Goal: Task Accomplishment & Management: Use online tool/utility

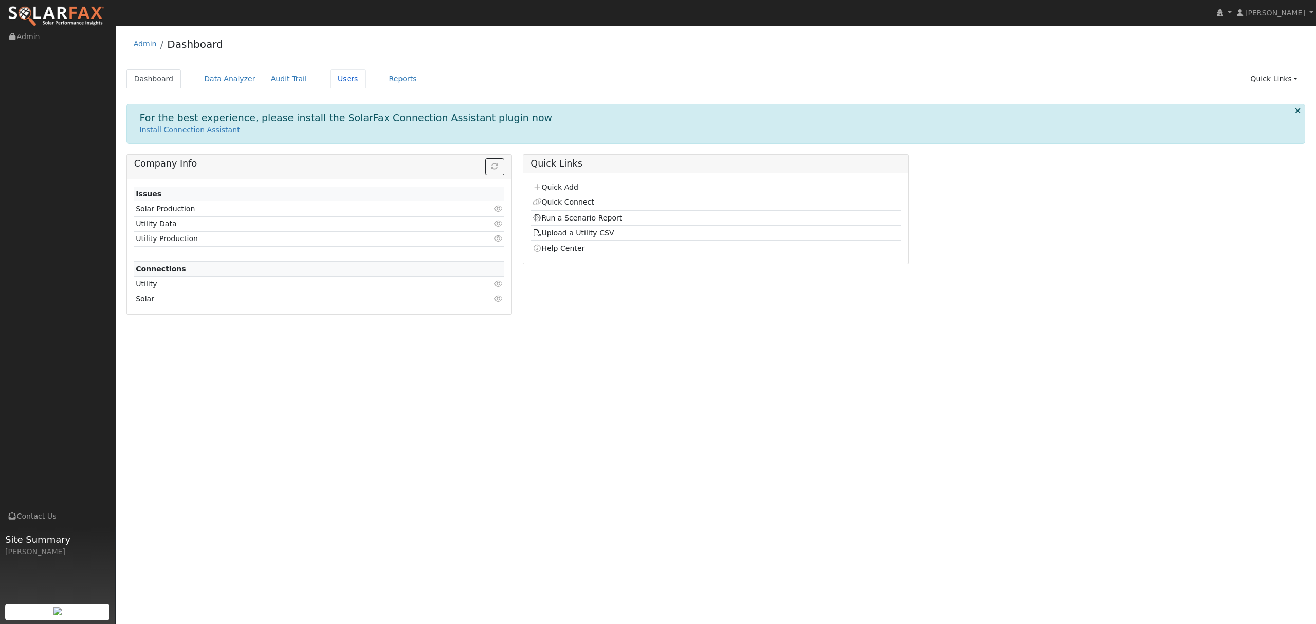
click at [330, 82] on link "Users" at bounding box center [348, 78] width 36 height 19
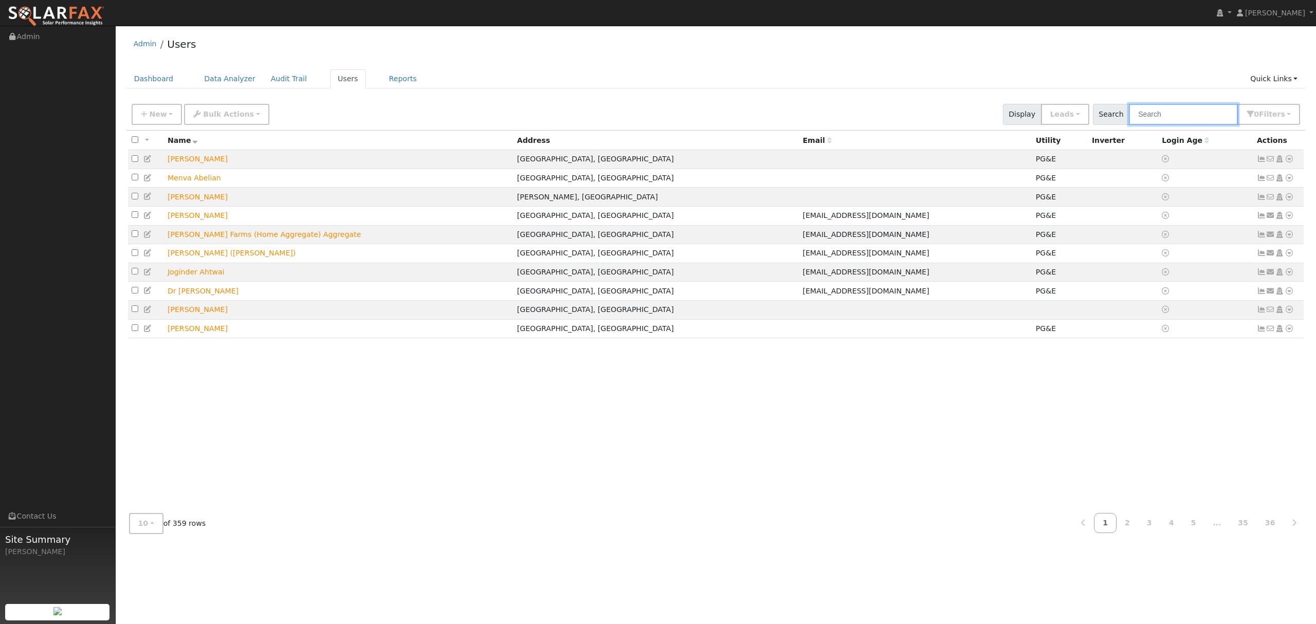
click at [1183, 115] on input "text" at bounding box center [1183, 114] width 109 height 21
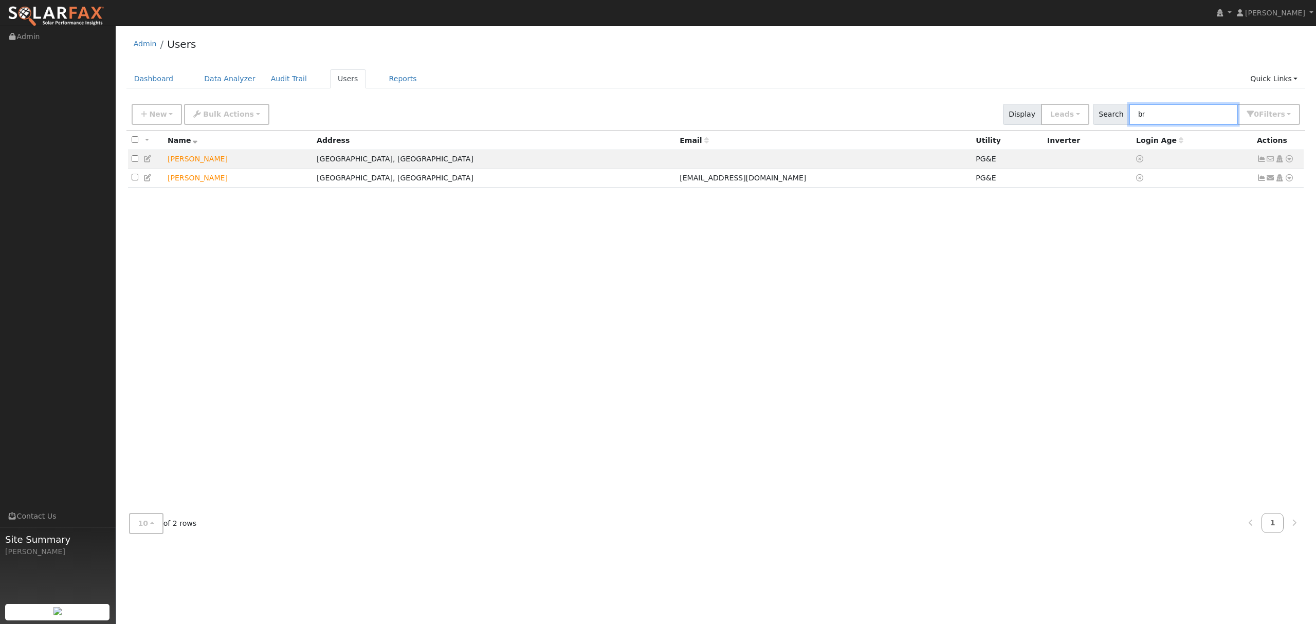
type input "b"
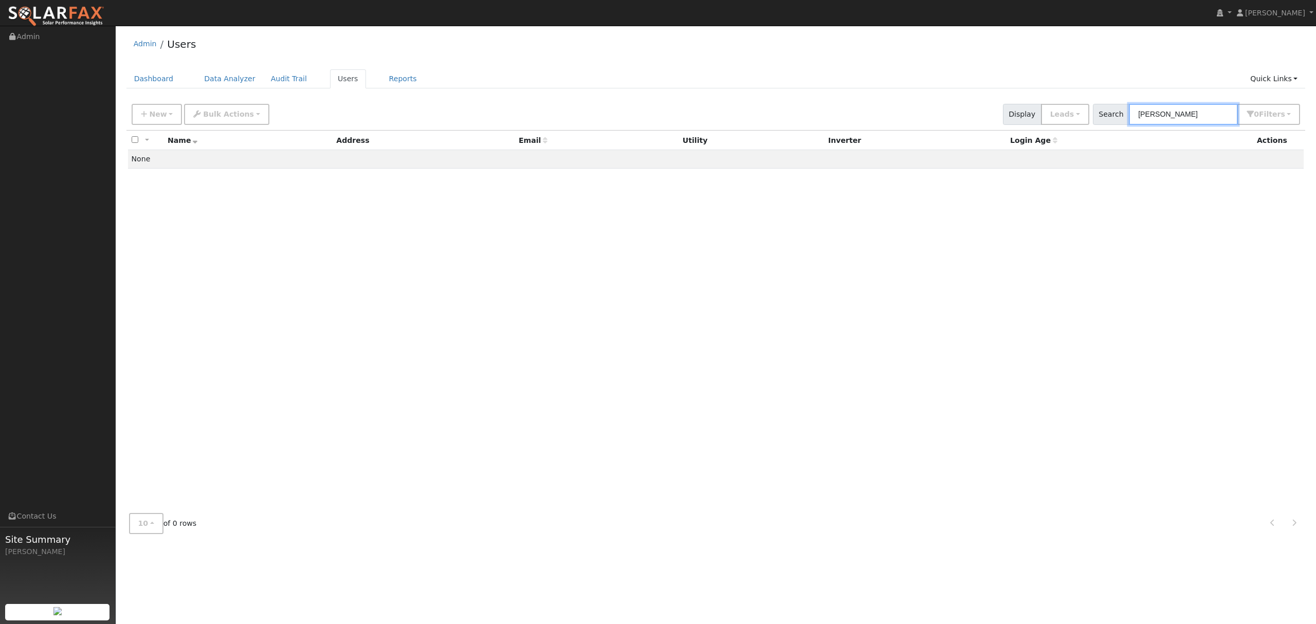
drag, startPoint x: 1179, startPoint y: 112, endPoint x: 1128, endPoint y: 124, distance: 52.2
click at [1128, 124] on div "Search belinda 0 Filter s My accounts Role Show Leads Show Leads Admin Billing …" at bounding box center [1197, 114] width 208 height 21
type input "bryant"
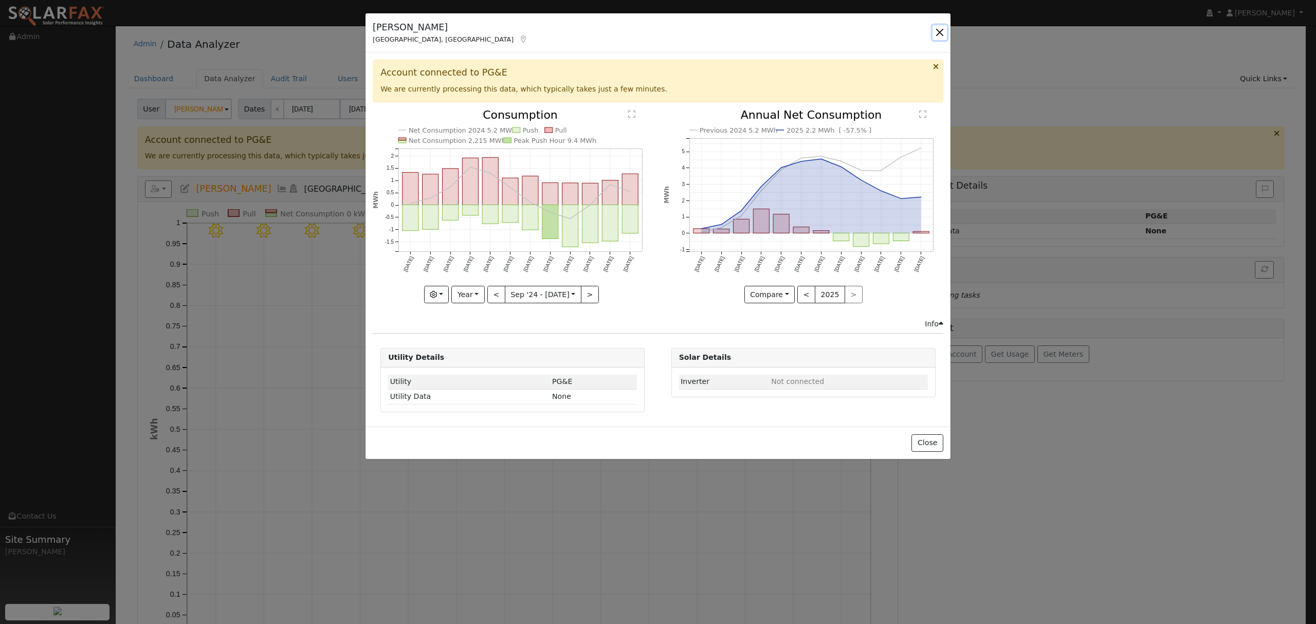
click at [943, 29] on button "button" at bounding box center [939, 32] width 14 height 14
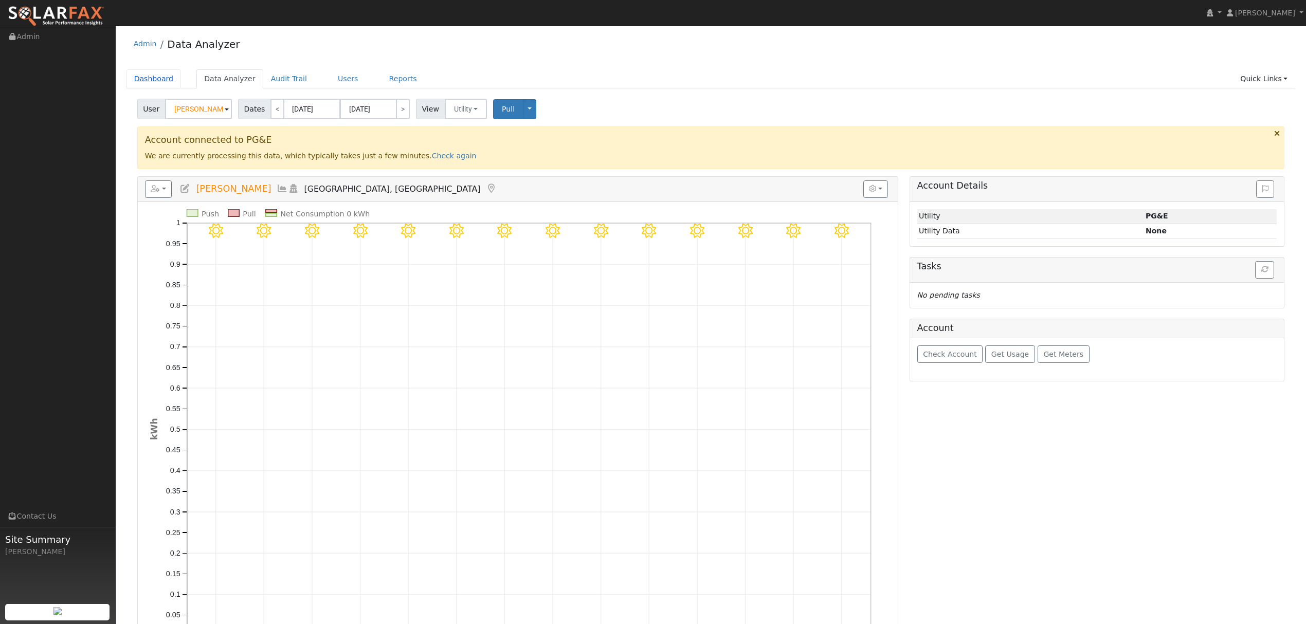
click at [159, 78] on link "Dashboard" at bounding box center [153, 78] width 55 height 19
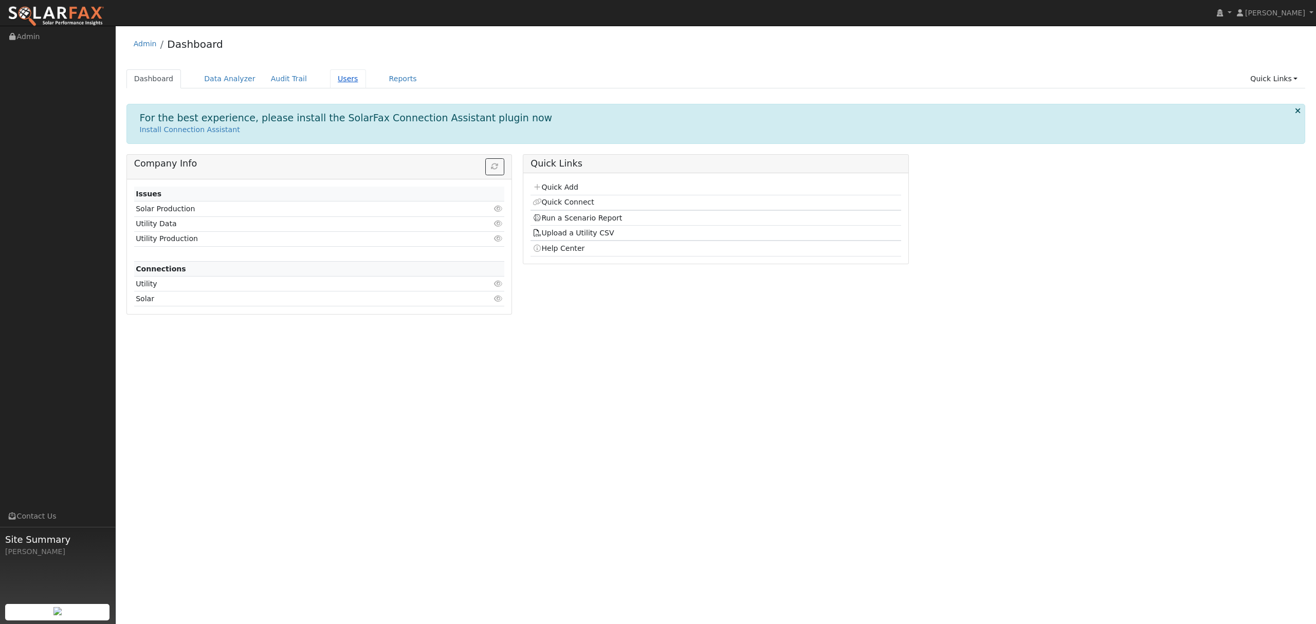
click at [335, 78] on link "Users" at bounding box center [348, 78] width 36 height 19
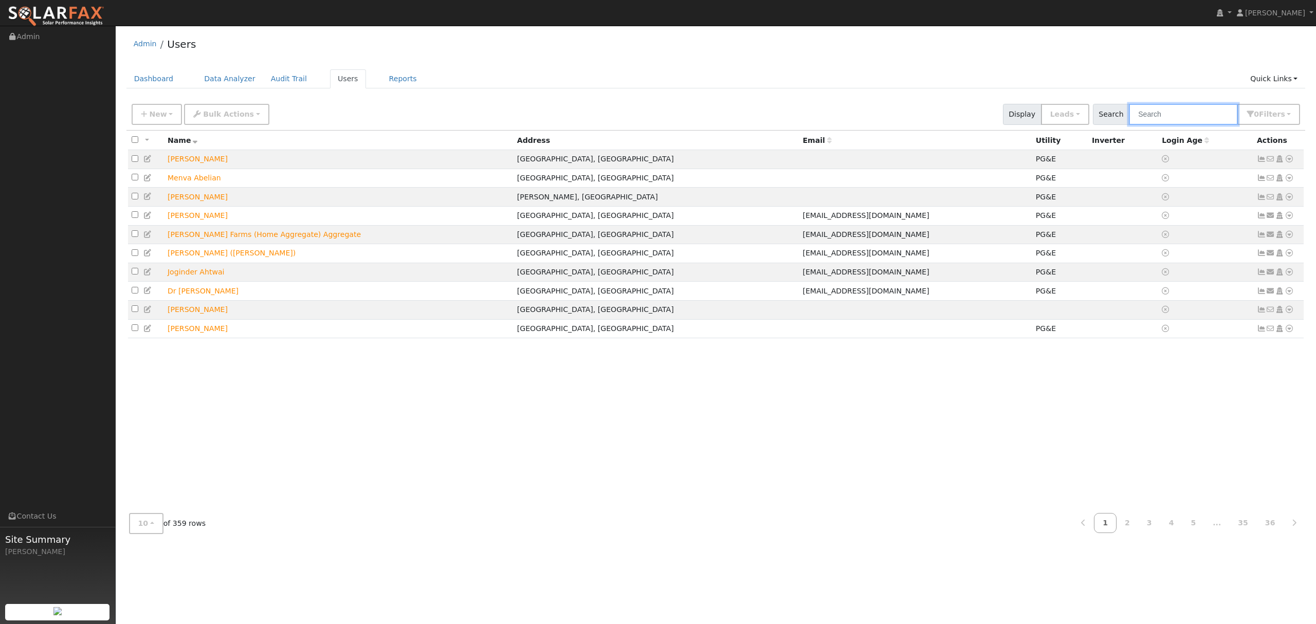
click at [1184, 116] on input "text" at bounding box center [1183, 114] width 109 height 21
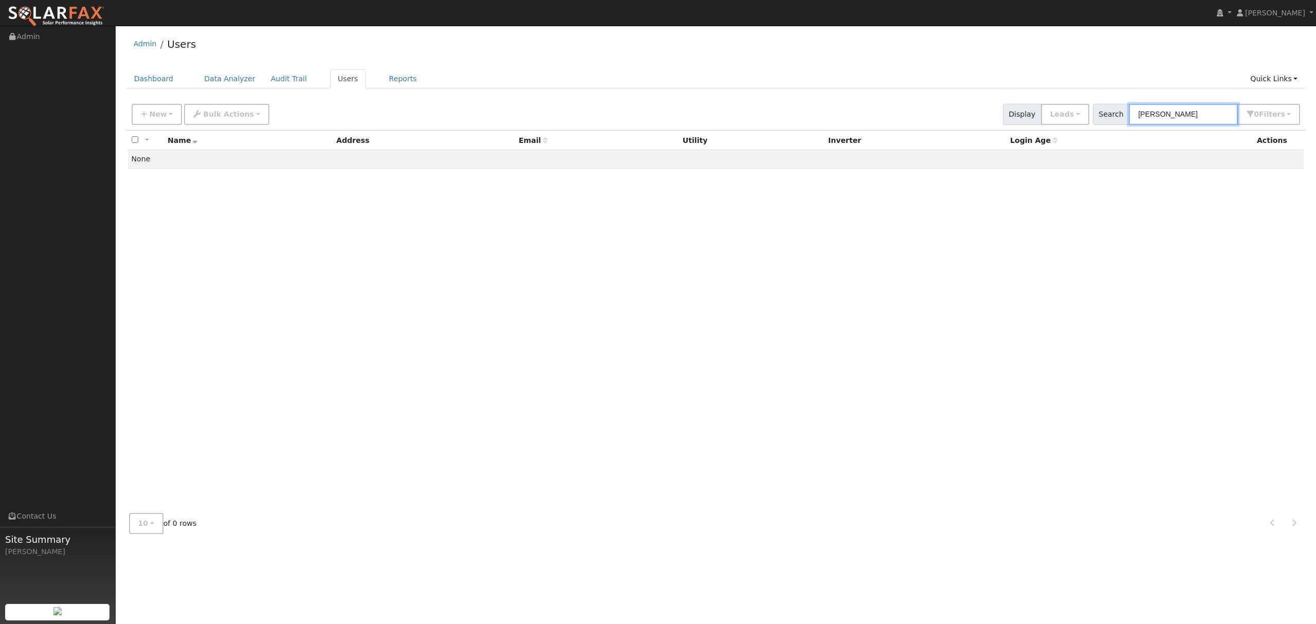
type input "[PERSON_NAME]"
click at [330, 75] on link "Users" at bounding box center [348, 78] width 36 height 19
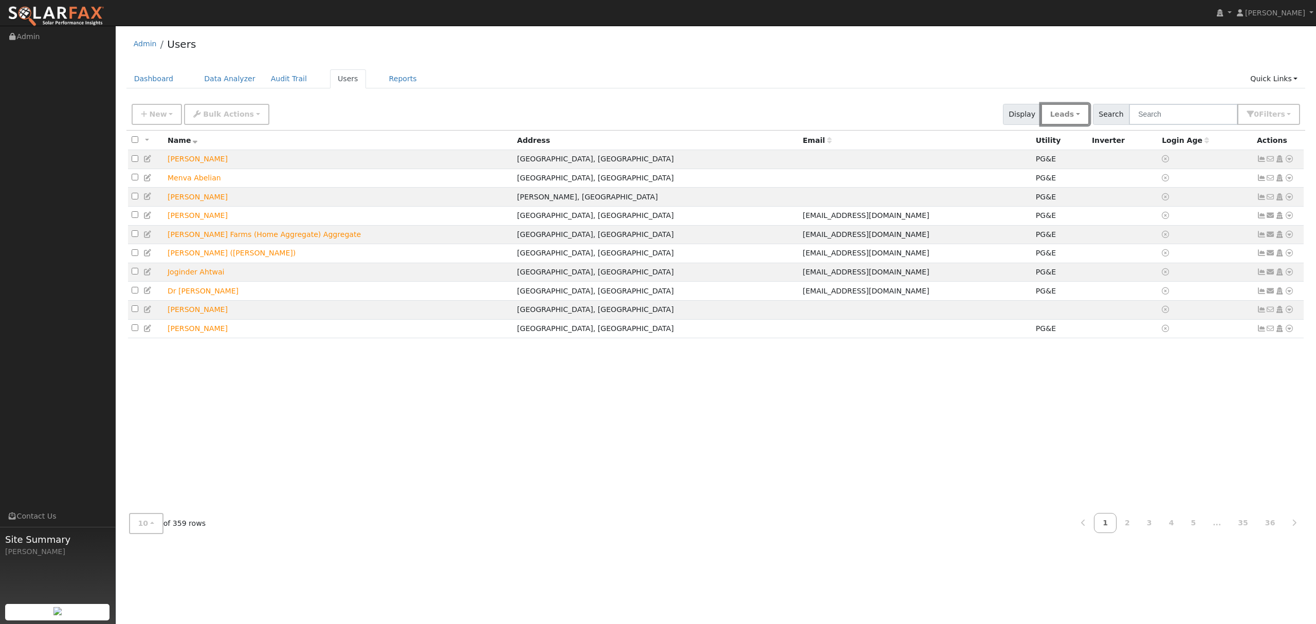
click at [1089, 116] on button "Leads" at bounding box center [1065, 114] width 48 height 21
click at [1088, 134] on link "- All -" at bounding box center [1076, 136] width 71 height 14
click at [1179, 113] on input "text" at bounding box center [1183, 114] width 109 height 21
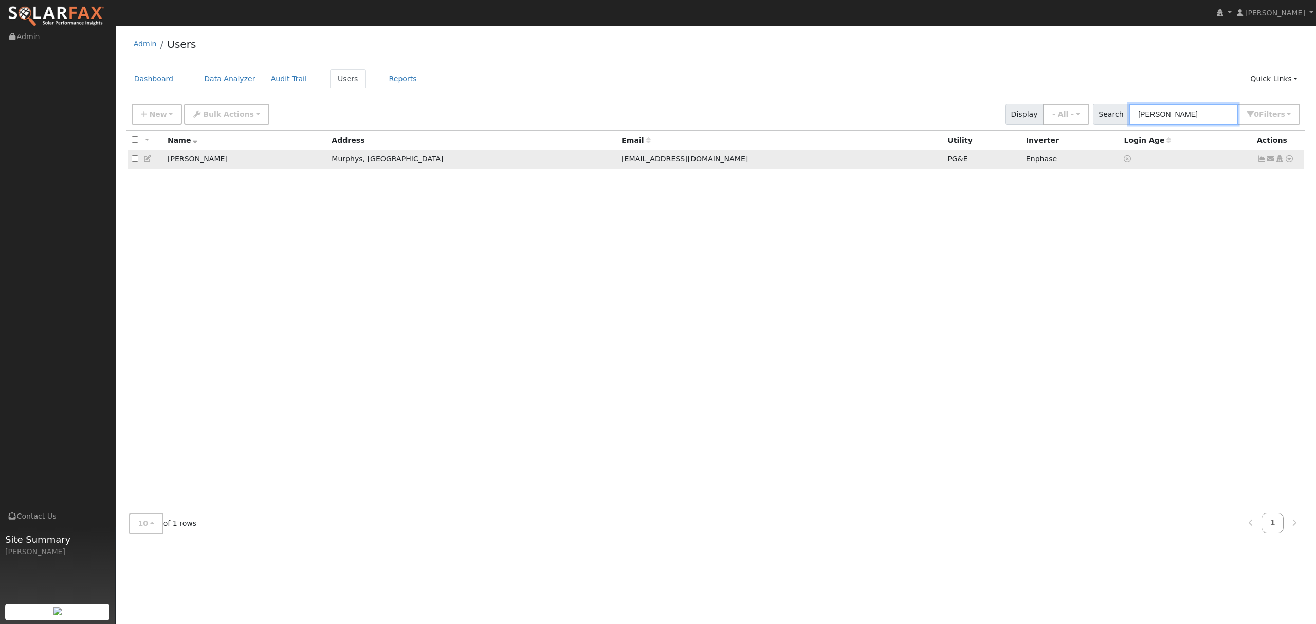
type input "[PERSON_NAME]"
click at [1286, 163] on link at bounding box center [1288, 159] width 9 height 11
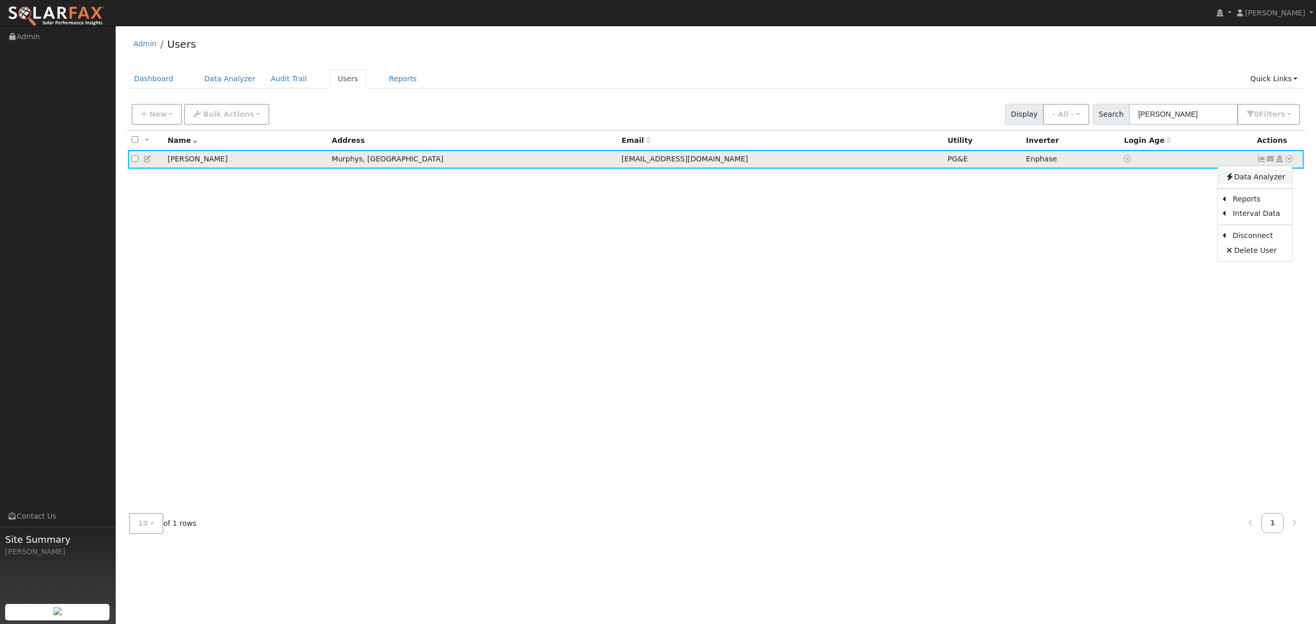
click at [1255, 175] on link "Data Analyzer" at bounding box center [1255, 177] width 75 height 14
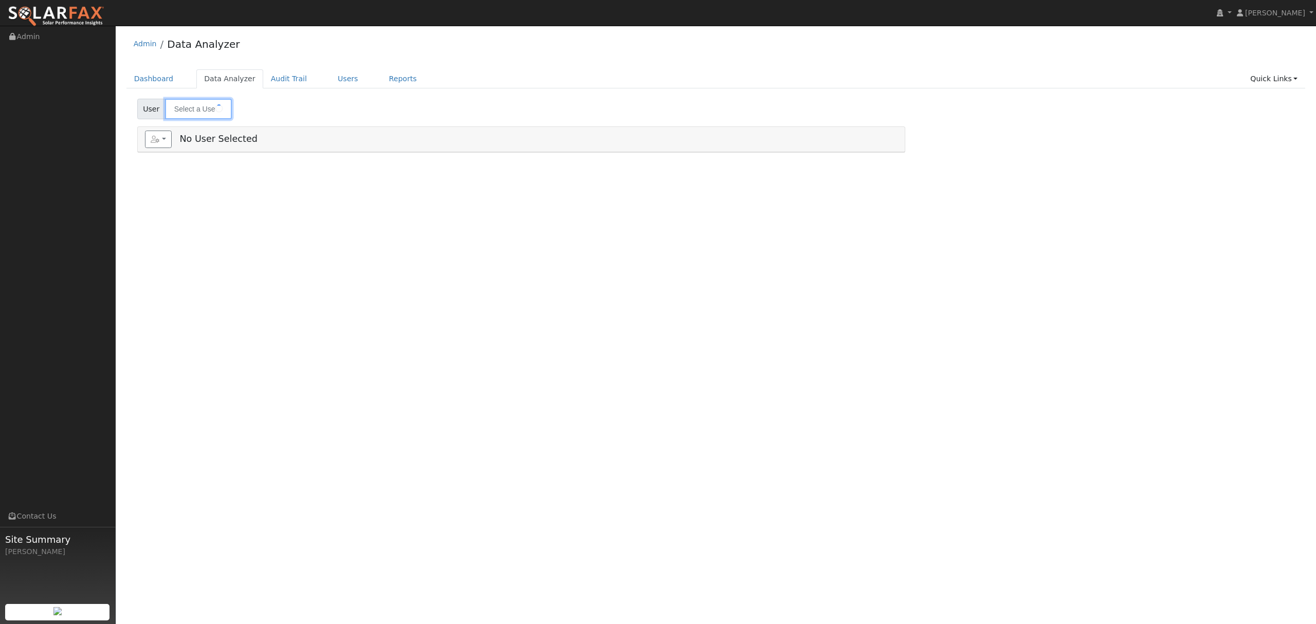
type input "[PERSON_NAME]"
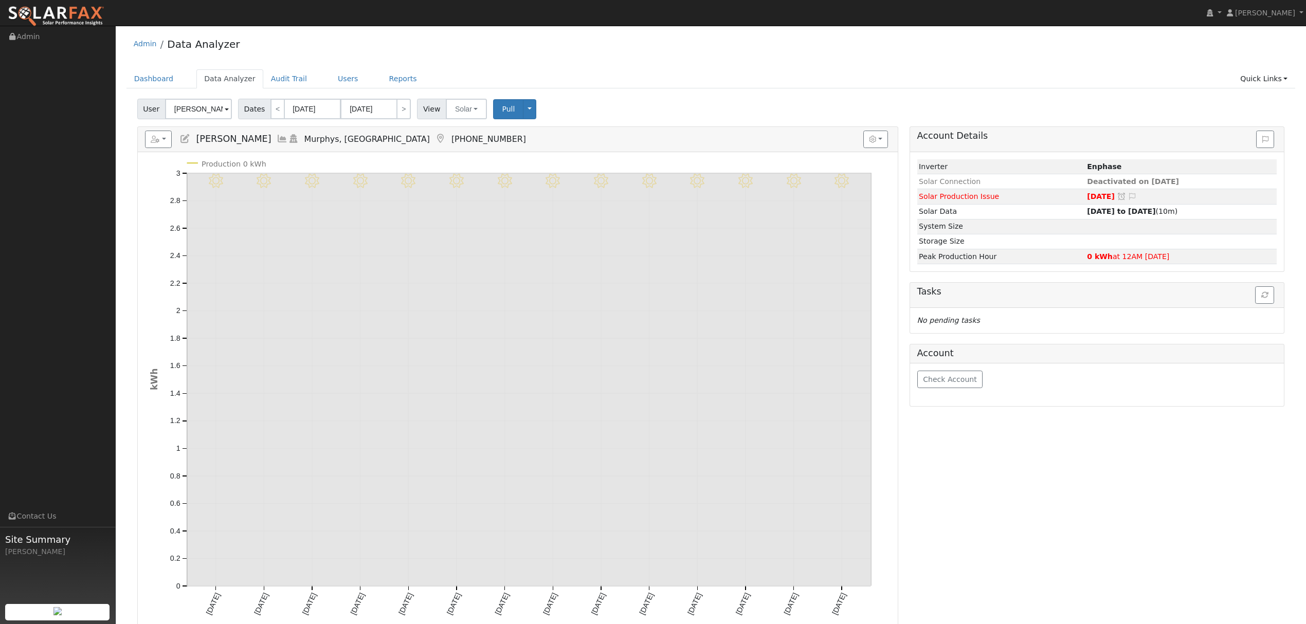
click at [277, 141] on icon at bounding box center [282, 138] width 11 height 9
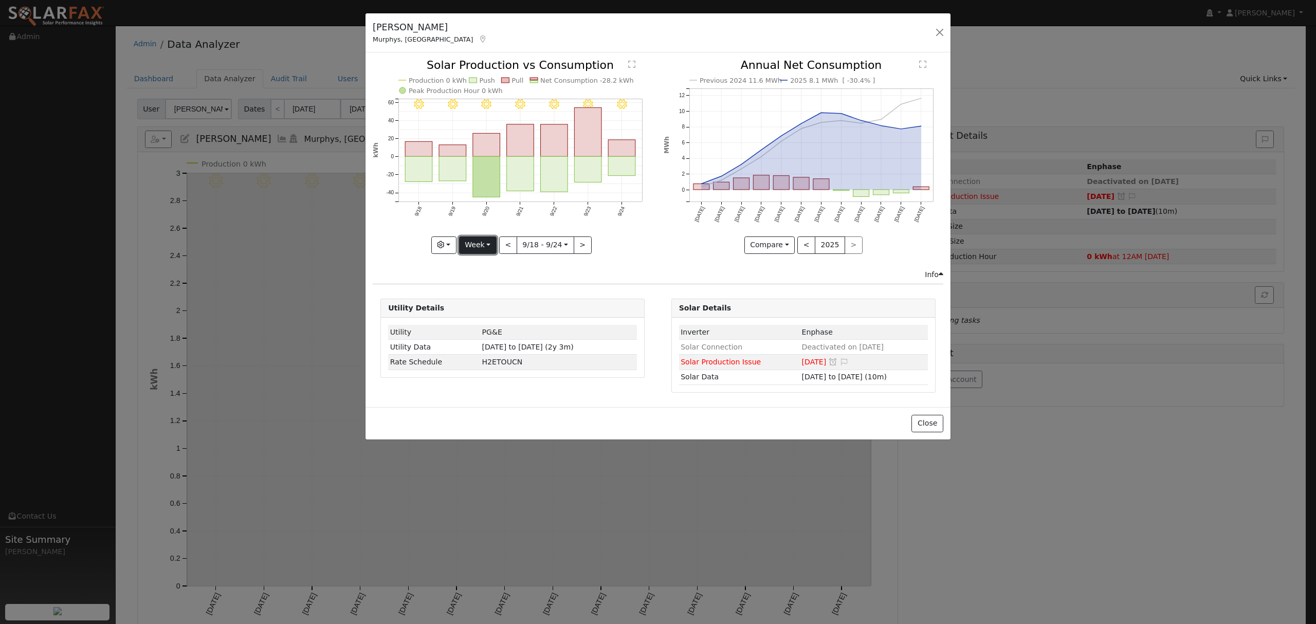
click at [492, 243] on button "Week" at bounding box center [478, 244] width 38 height 17
click at [488, 309] on link "Year" at bounding box center [495, 309] width 71 height 14
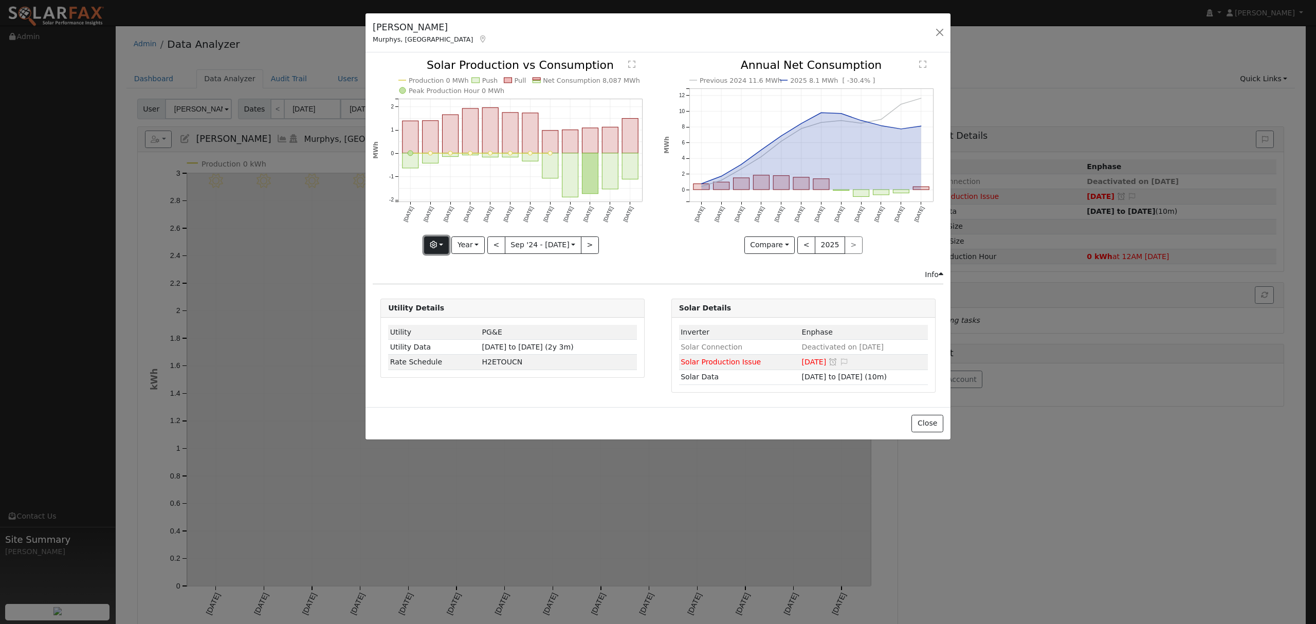
click at [440, 251] on button "button" at bounding box center [436, 244] width 25 height 17
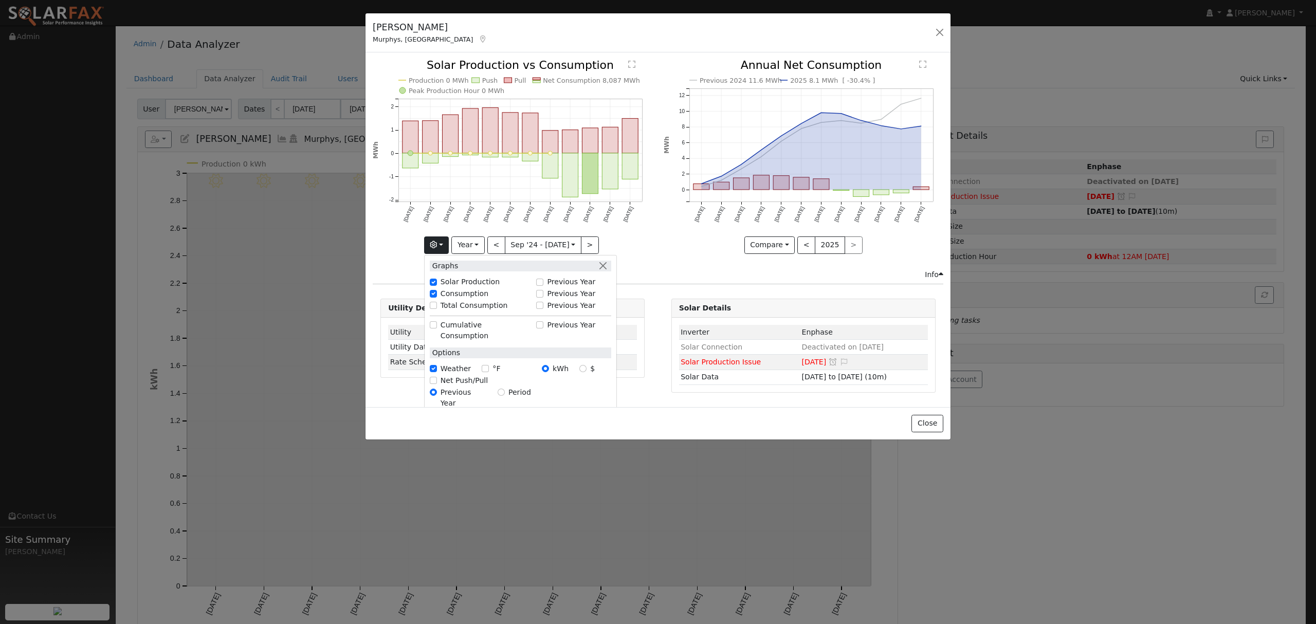
click at [658, 260] on div "Previous 2024 11.6 MWh 2025 8.1 MWh [ -30.4% ] [DATE] Oct '[DATE] Dec '[DATE] F…" at bounding box center [803, 164] width 290 height 209
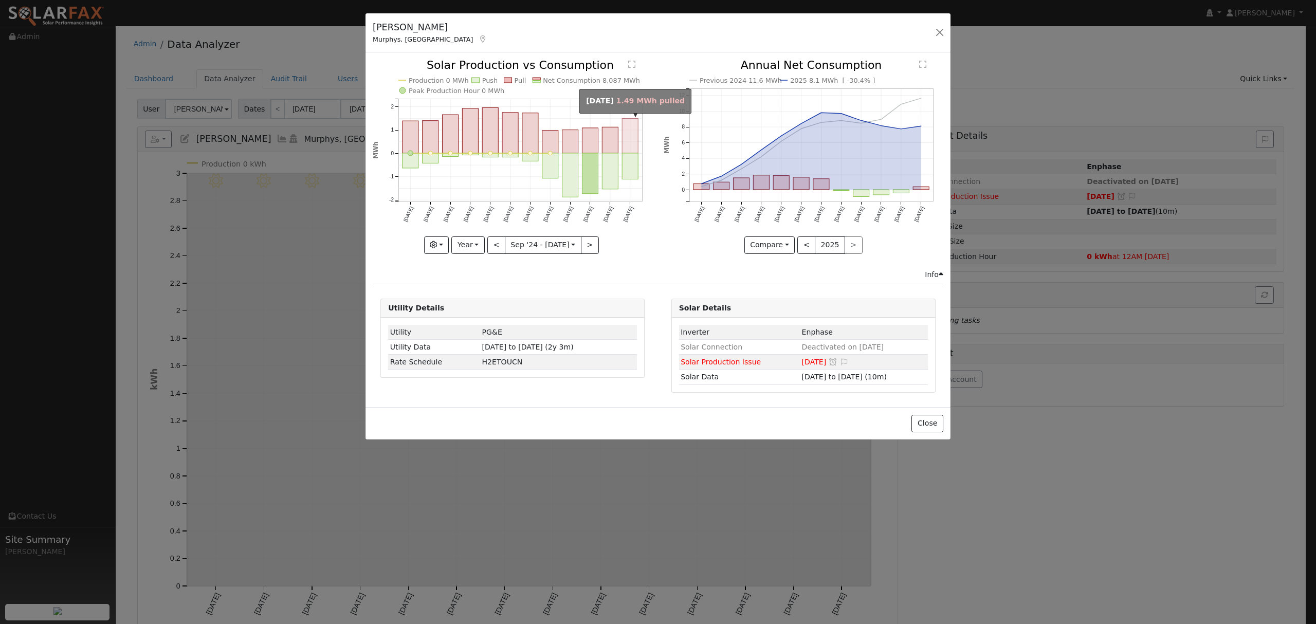
click at [630, 140] on rect "onclick=""" at bounding box center [630, 136] width 16 height 35
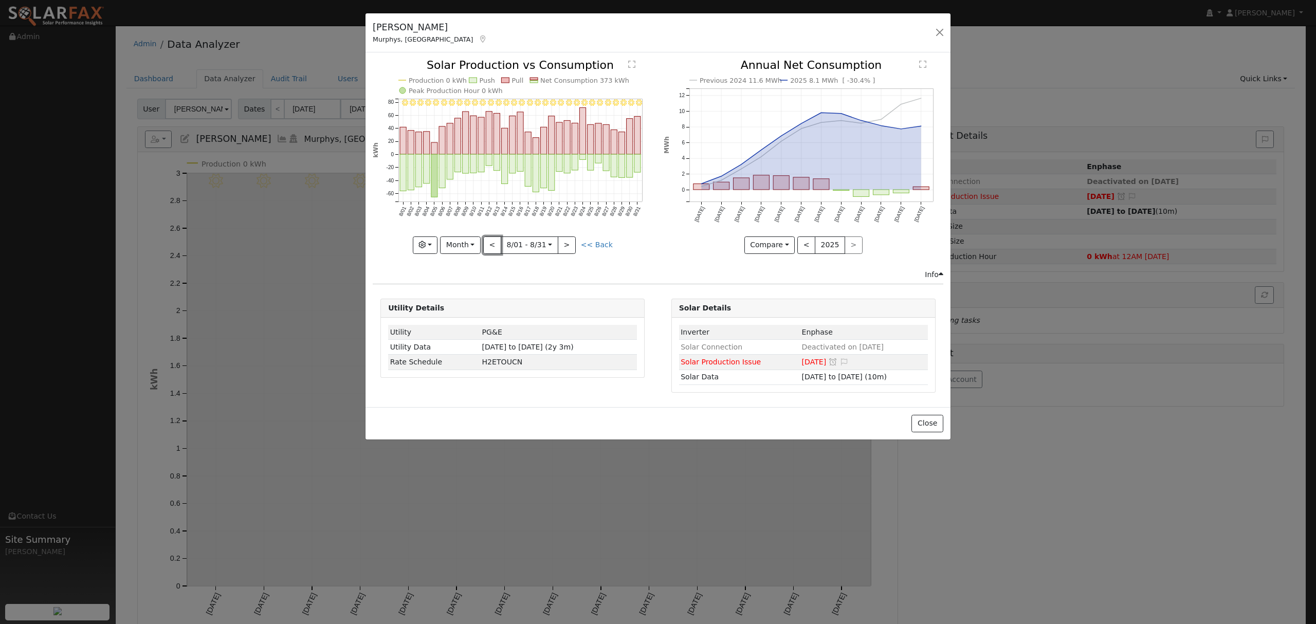
click at [494, 245] on button "<" at bounding box center [492, 244] width 18 height 17
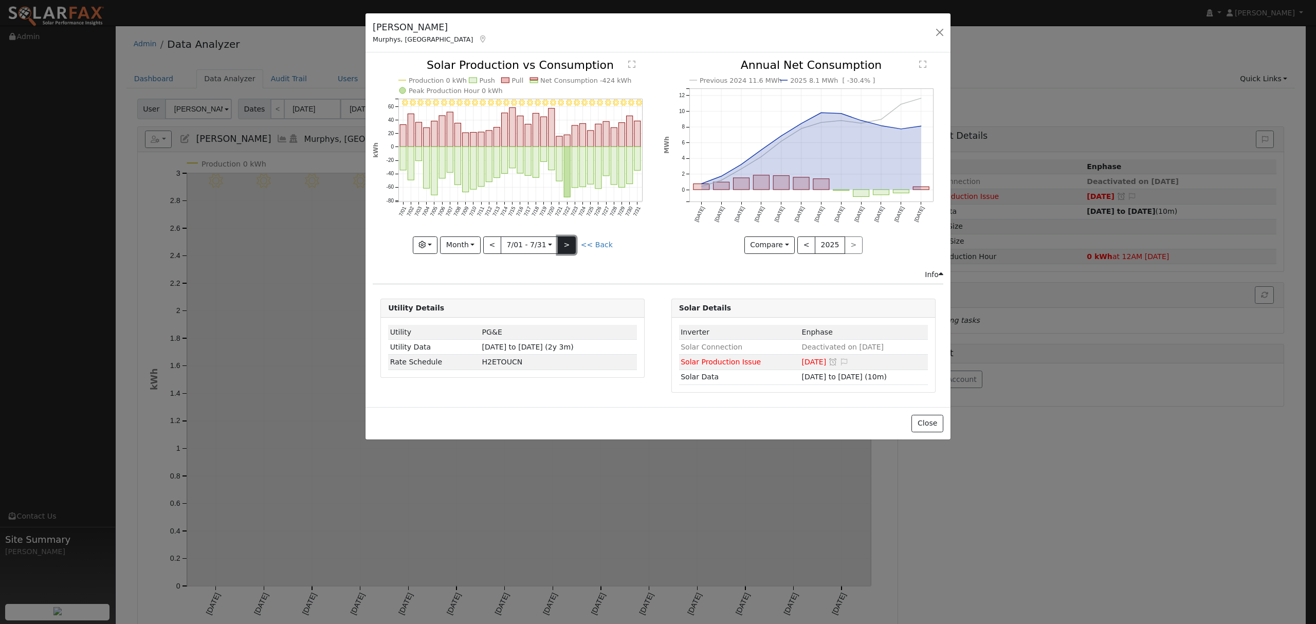
click at [573, 247] on button ">" at bounding box center [567, 244] width 18 height 17
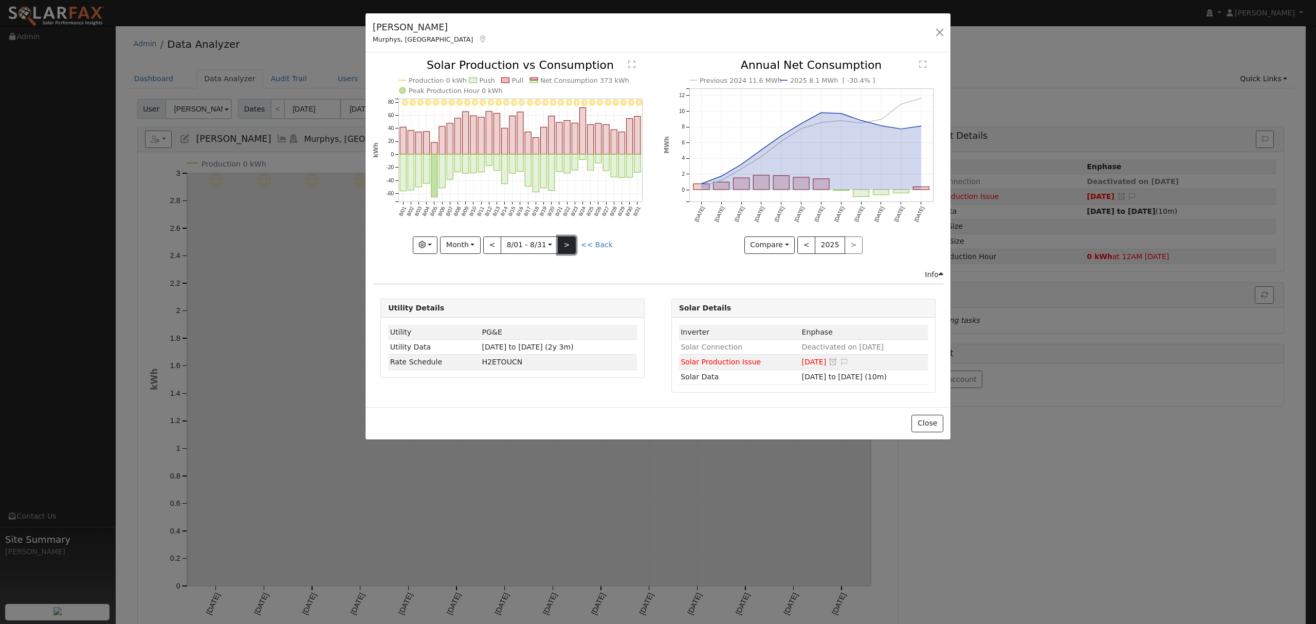
click at [571, 247] on button ">" at bounding box center [567, 244] width 18 height 17
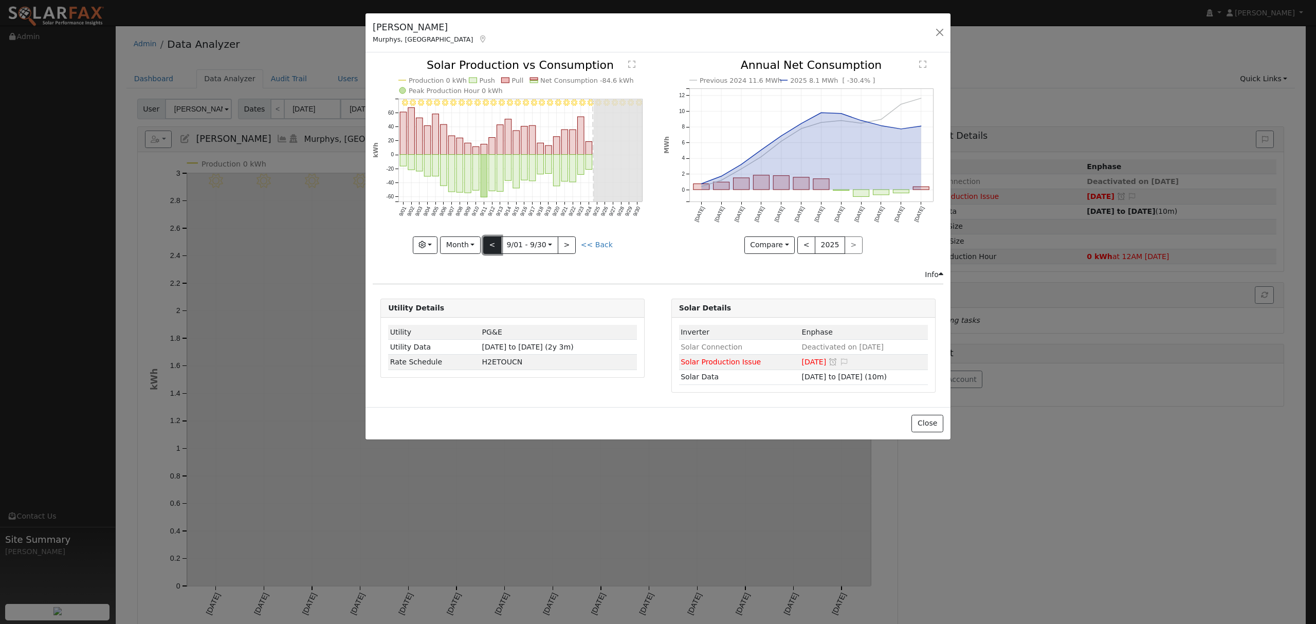
click at [496, 244] on button "<" at bounding box center [492, 244] width 18 height 17
type input "[DATE]"
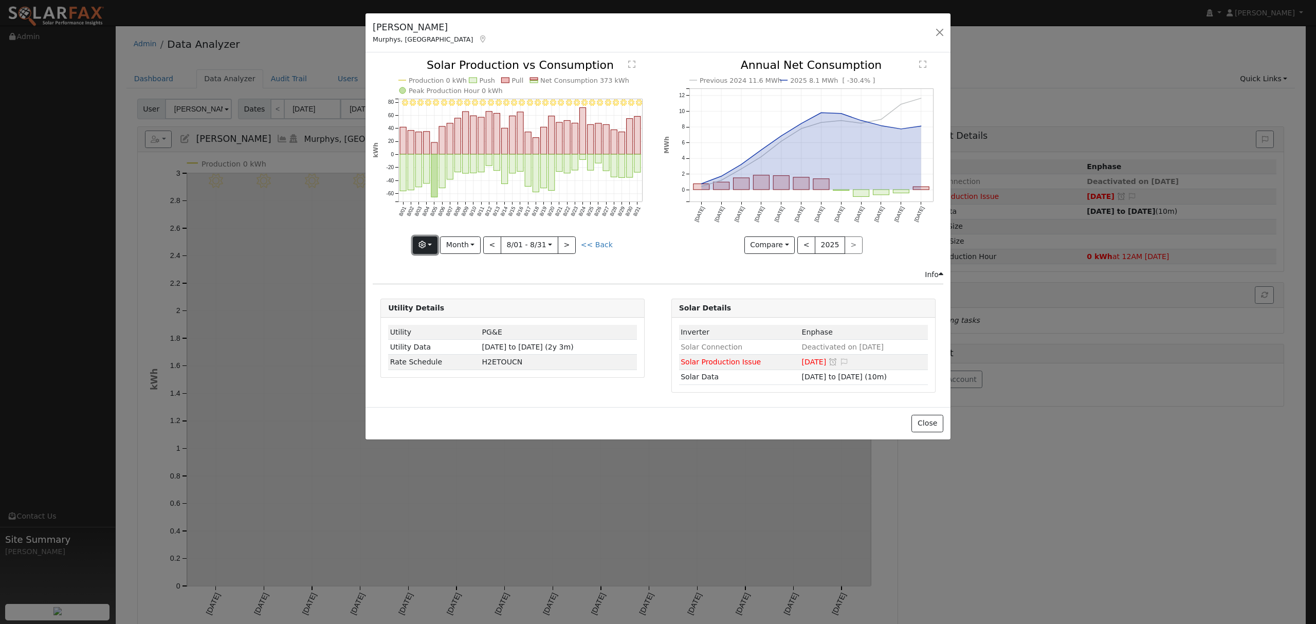
click at [436, 245] on button "button" at bounding box center [425, 244] width 25 height 17
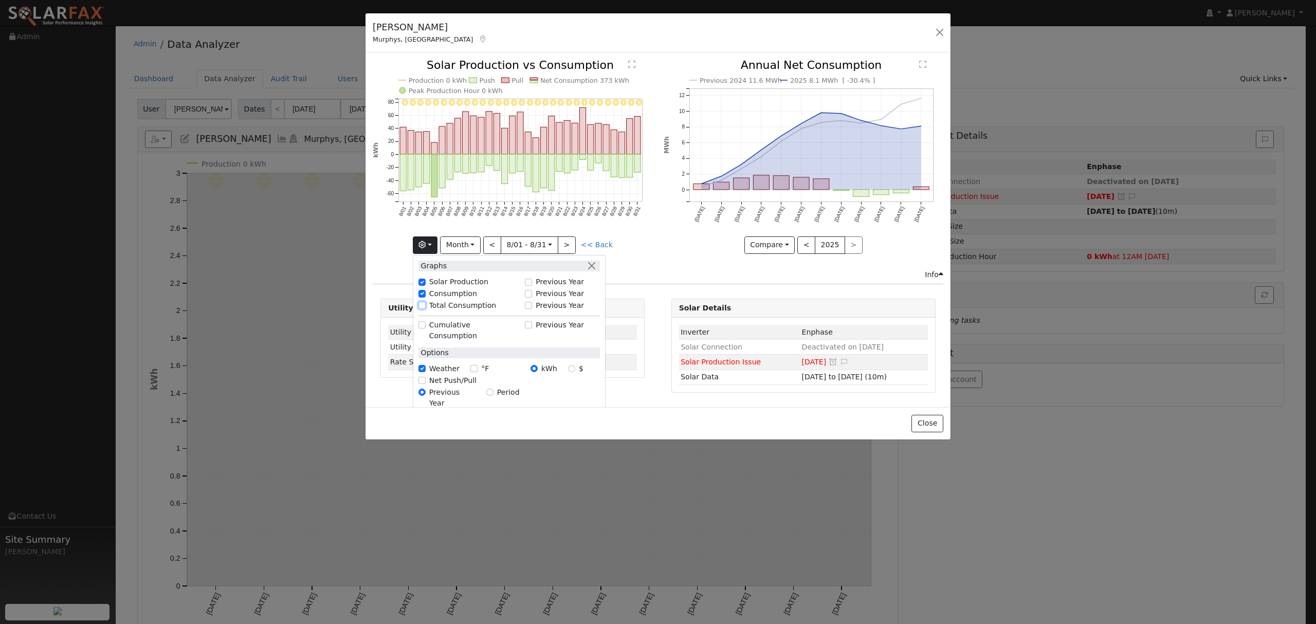
click at [426, 303] on input "Total Consumption" at bounding box center [421, 305] width 7 height 7
checkbox input "true"
click at [669, 243] on icon "Previous 2024 11.6 MWh 2025 8.1 MWh [ -30.4% ] [DATE] Oct '[DATE] Dec '[DATE] F…" at bounding box center [804, 153] width 280 height 187
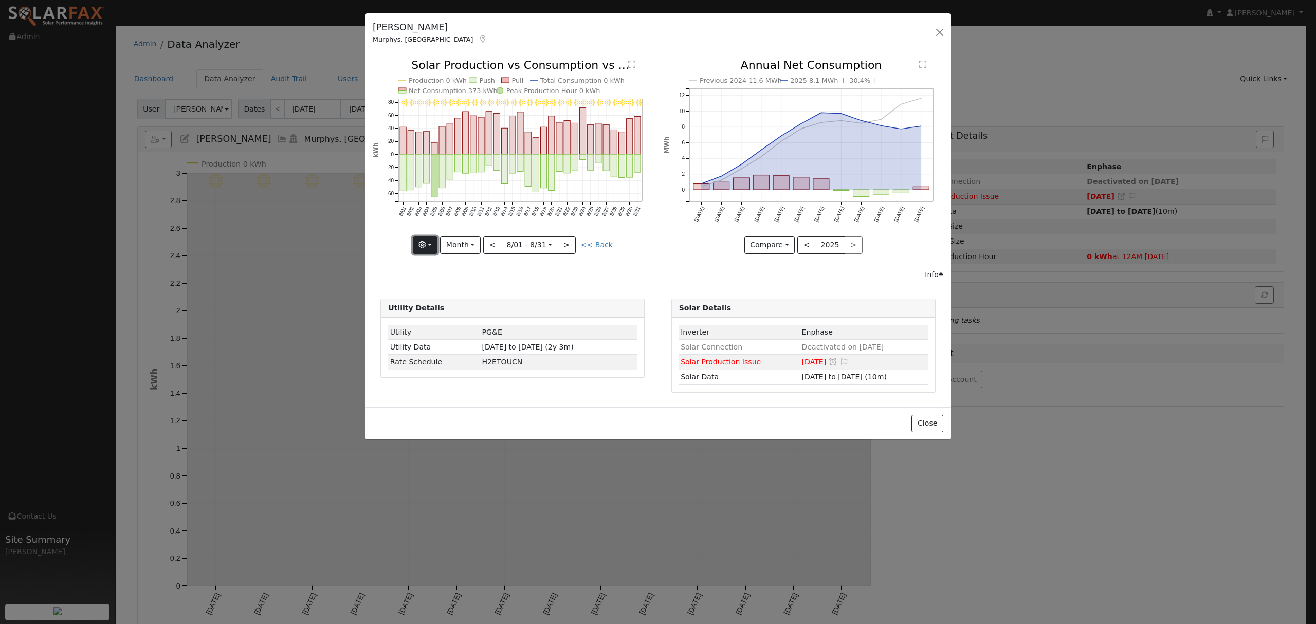
click at [434, 247] on button "button" at bounding box center [425, 244] width 25 height 17
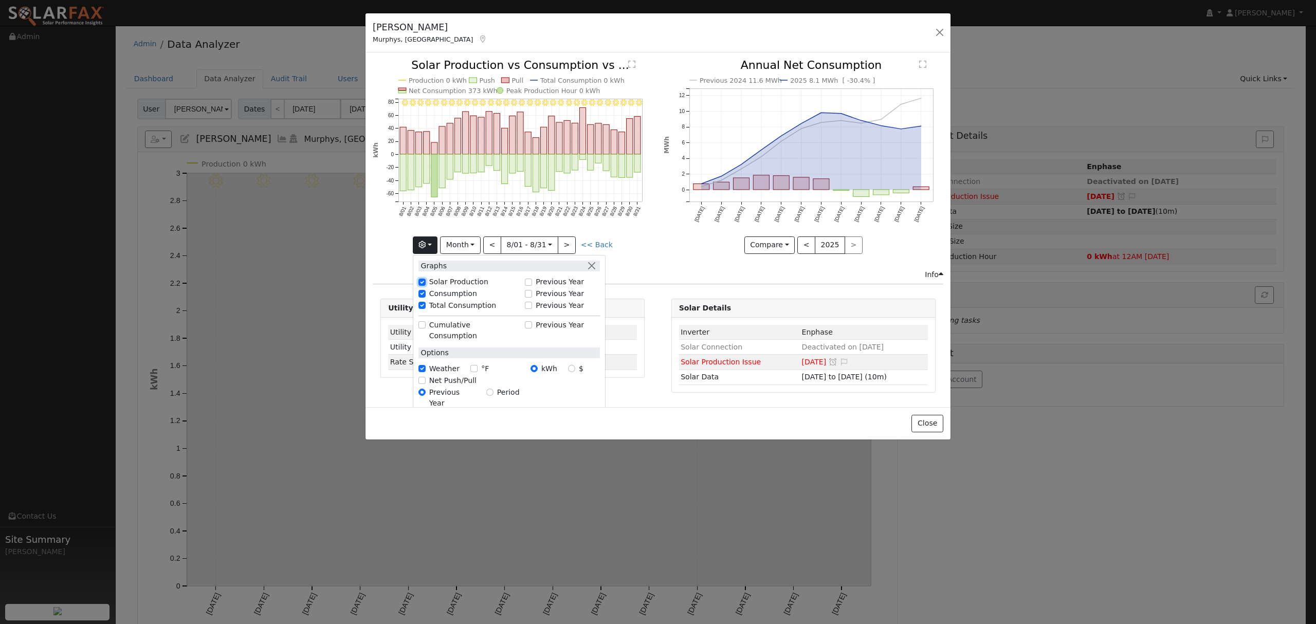
click at [426, 282] on input "Solar Production" at bounding box center [421, 282] width 7 height 7
checkbox input "false"
click at [673, 234] on icon "Previous 2024 11.6 MWh 2025 8.1 MWh [ -30.4% ] [DATE] Oct '[DATE] Dec '[DATE] F…" at bounding box center [804, 153] width 280 height 187
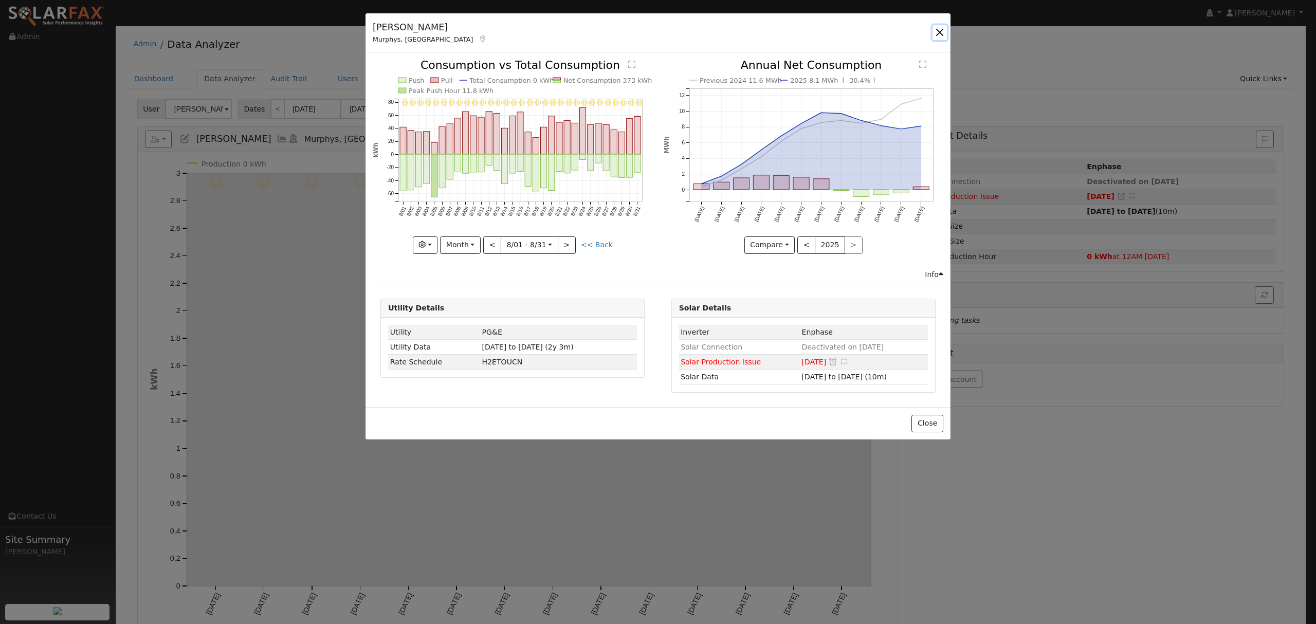
click at [939, 31] on button "button" at bounding box center [939, 32] width 14 height 14
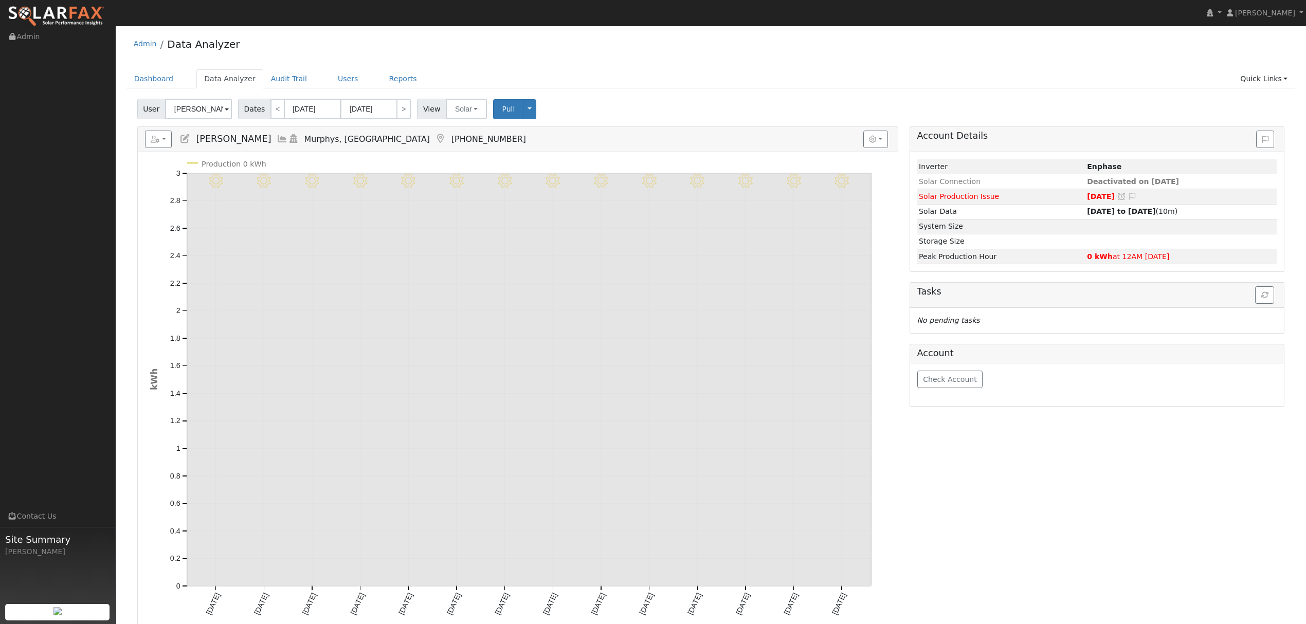
click at [277, 138] on icon at bounding box center [282, 138] width 11 height 9
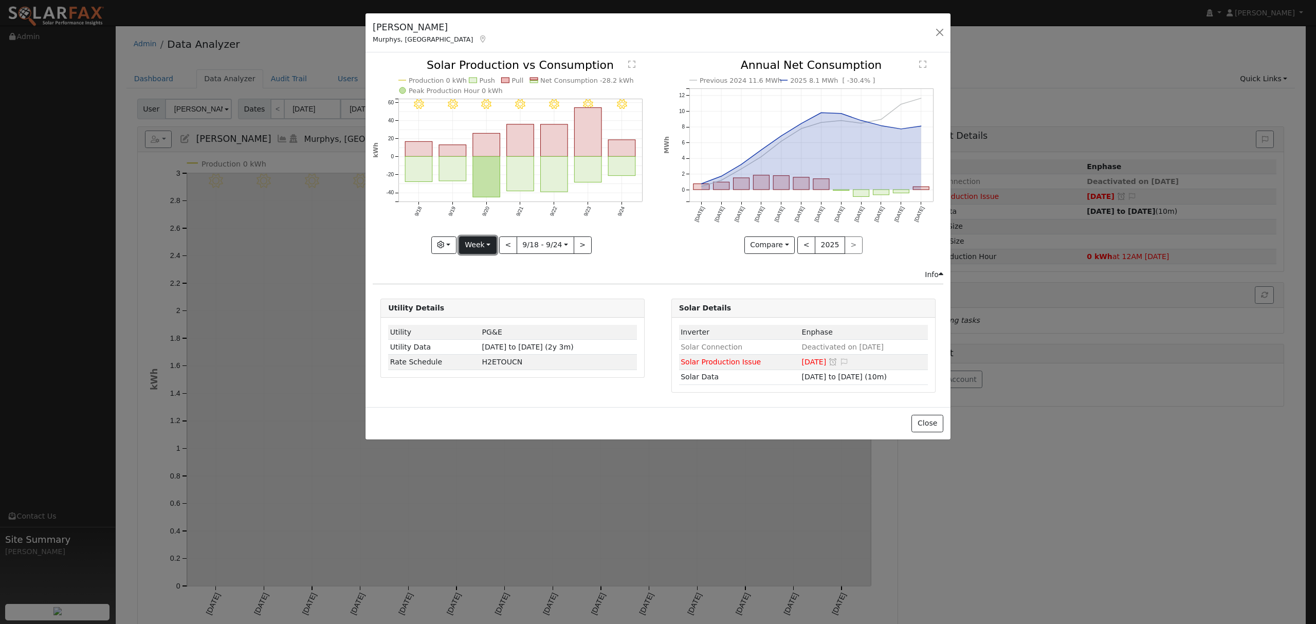
click at [488, 250] on button "Week" at bounding box center [478, 244] width 38 height 17
click at [483, 311] on link "Year" at bounding box center [495, 309] width 71 height 14
type input "[DATE]"
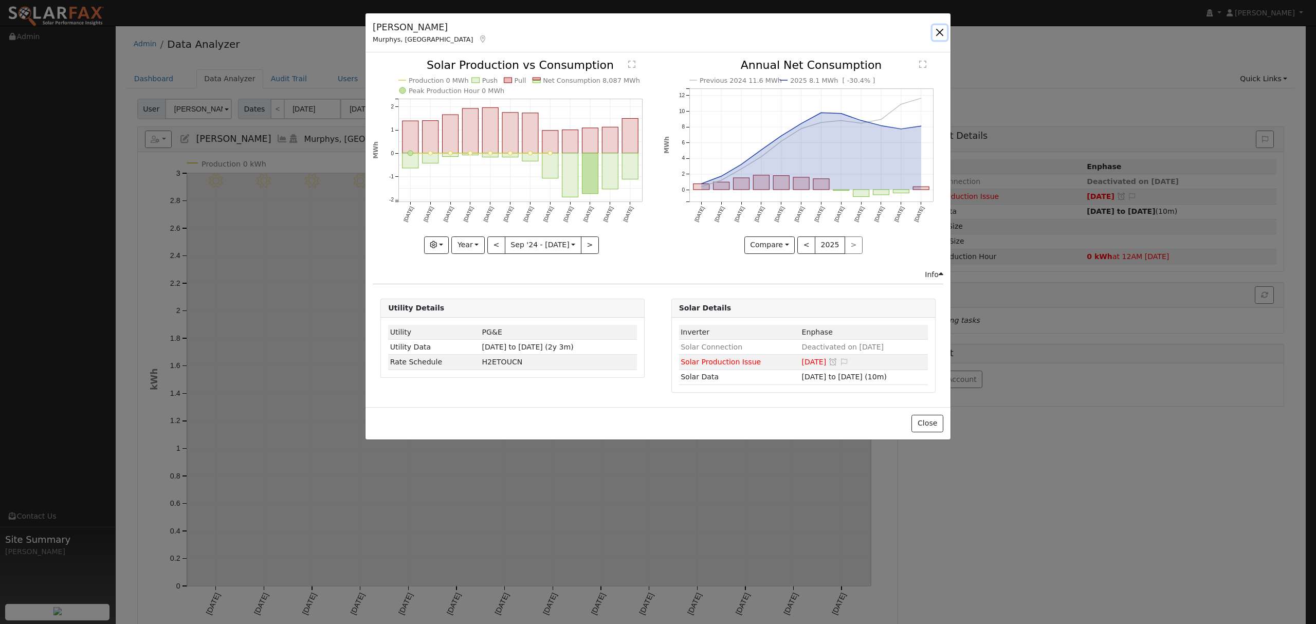
click at [944, 31] on button "button" at bounding box center [939, 32] width 14 height 14
